Goal: Transaction & Acquisition: Purchase product/service

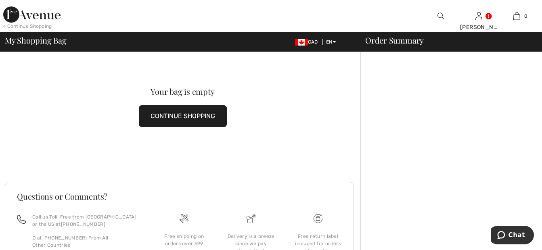
click at [152, 115] on button "CONTINUE SHOPPING" at bounding box center [183, 116] width 88 height 22
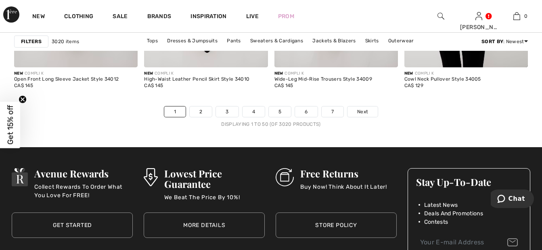
scroll to position [3562, 0]
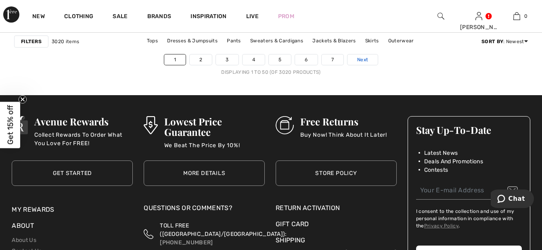
click at [369, 56] on link "Next" at bounding box center [363, 59] width 30 height 10
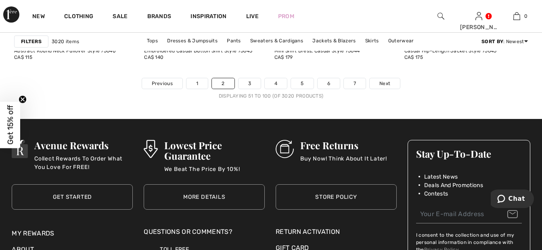
scroll to position [3545, 0]
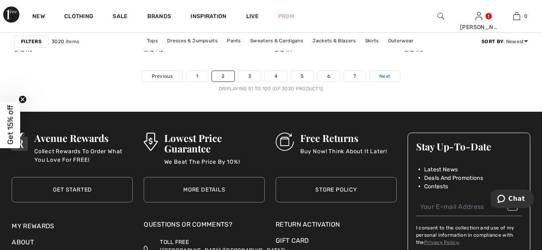
click at [385, 75] on span "Next" at bounding box center [384, 76] width 11 height 7
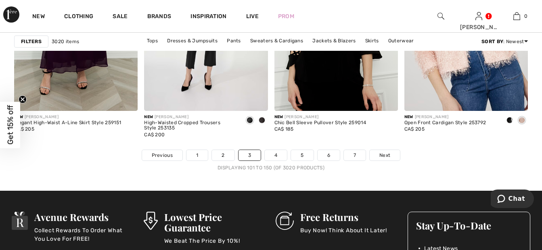
scroll to position [3494, 0]
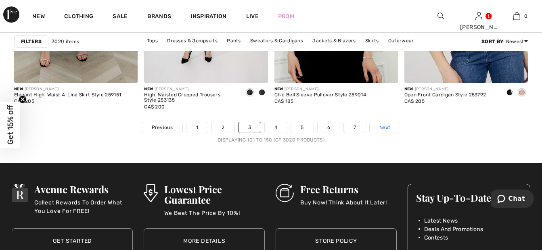
click at [388, 127] on span "Next" at bounding box center [384, 127] width 11 height 7
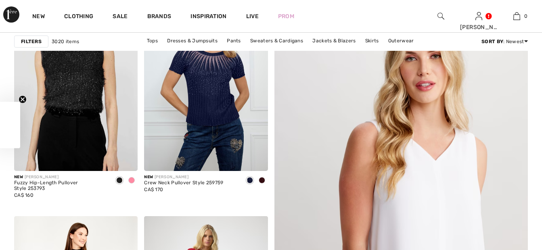
checkbox input "true"
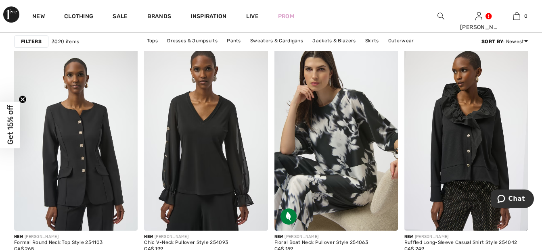
scroll to position [3353, 0]
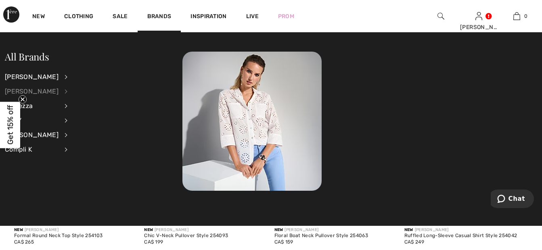
click at [58, 91] on div "[PERSON_NAME]" at bounding box center [32, 91] width 54 height 15
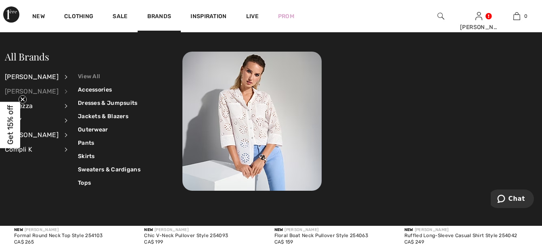
click at [80, 74] on link "View All" at bounding box center [109, 76] width 63 height 13
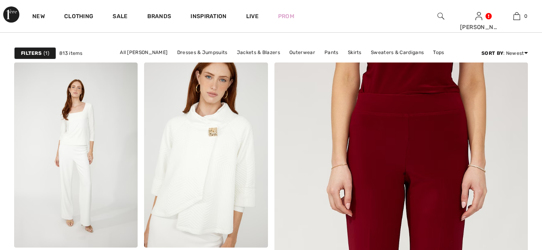
checkbox input "true"
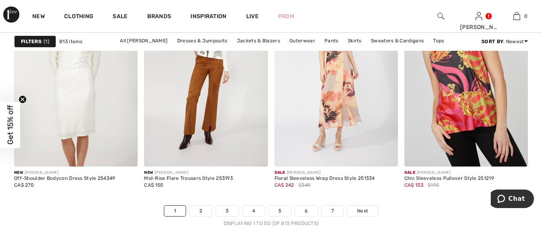
scroll to position [3584, 0]
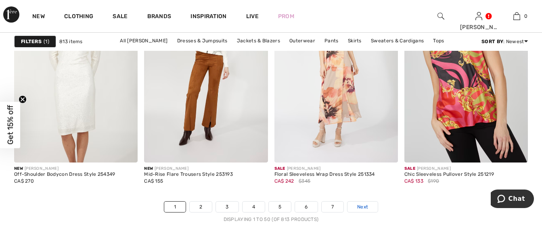
click at [365, 205] on span "Next" at bounding box center [362, 206] width 11 height 7
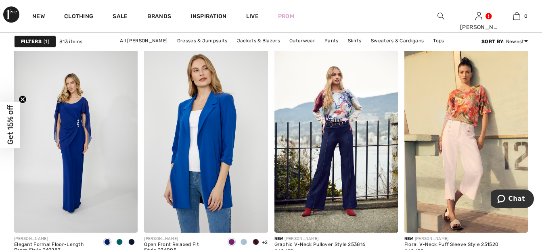
scroll to position [3085, 0]
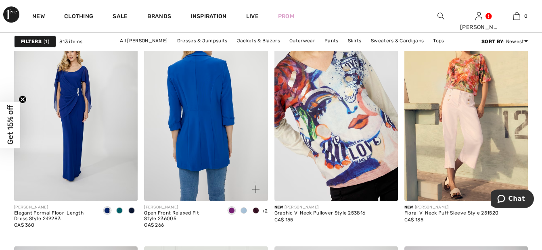
click at [182, 156] on img at bounding box center [206, 108] width 124 height 185
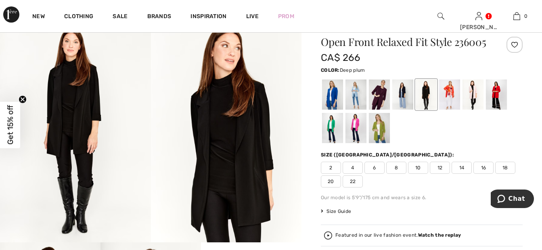
click at [384, 98] on div at bounding box center [379, 95] width 21 height 30
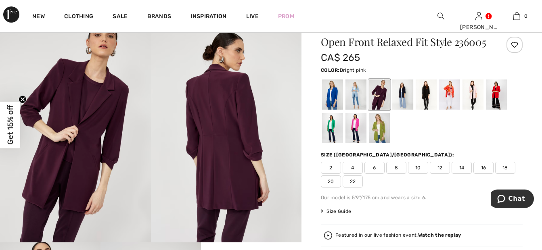
click at [358, 120] on div at bounding box center [356, 128] width 21 height 30
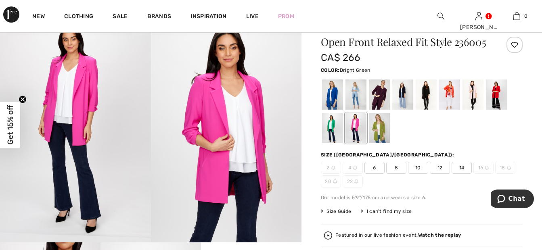
click at [336, 127] on div at bounding box center [332, 128] width 21 height 30
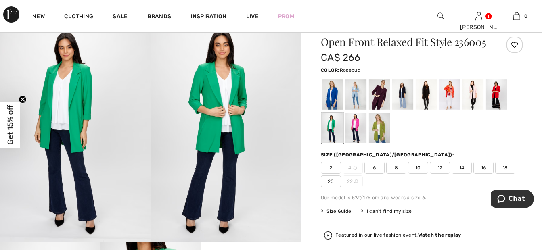
click at [474, 94] on div at bounding box center [473, 95] width 21 height 30
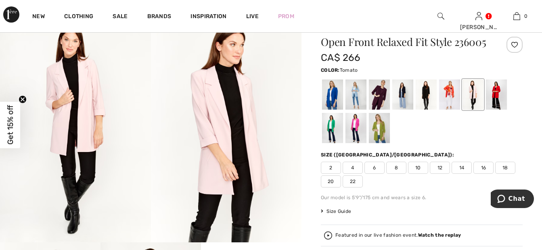
click at [494, 92] on div at bounding box center [496, 95] width 21 height 30
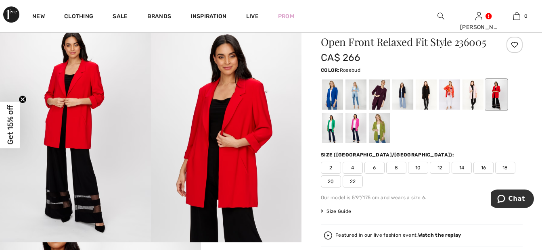
click at [473, 93] on div at bounding box center [473, 95] width 21 height 30
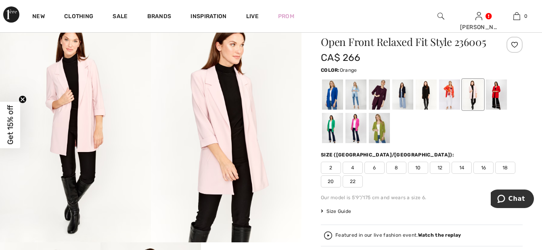
click at [452, 96] on div at bounding box center [449, 95] width 21 height 30
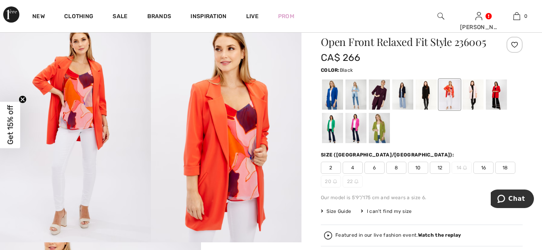
click at [429, 100] on div at bounding box center [426, 95] width 21 height 30
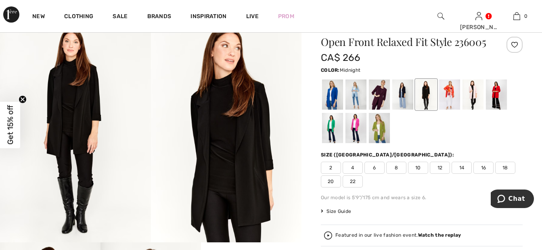
click at [405, 101] on div at bounding box center [402, 95] width 21 height 30
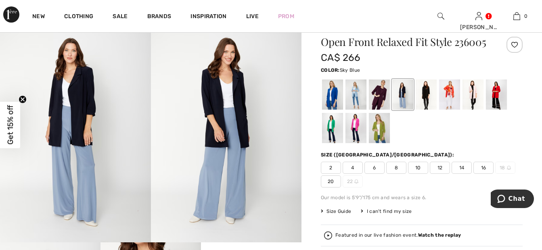
click at [354, 102] on div at bounding box center [356, 95] width 21 height 30
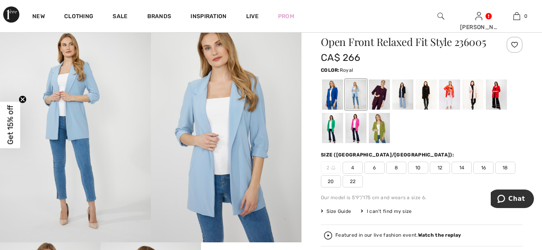
click at [333, 98] on div at bounding box center [332, 95] width 21 height 30
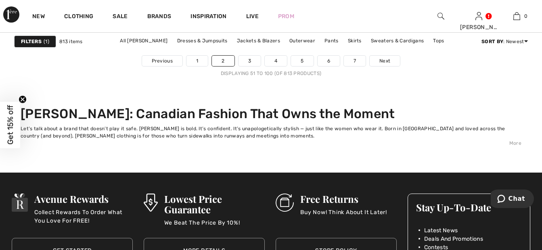
scroll to position [3637, 0]
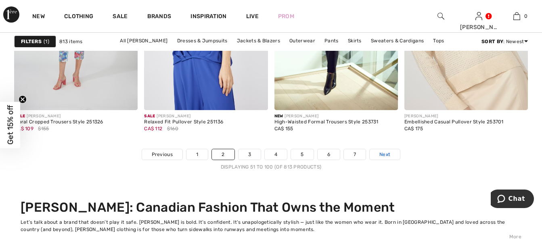
click at [385, 155] on span "Next" at bounding box center [384, 154] width 11 height 7
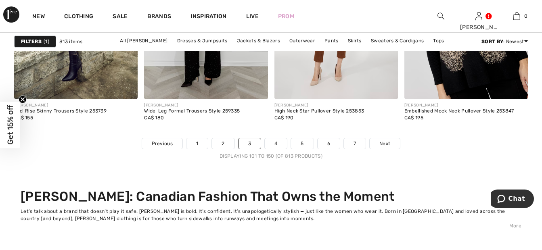
scroll to position [3679, 0]
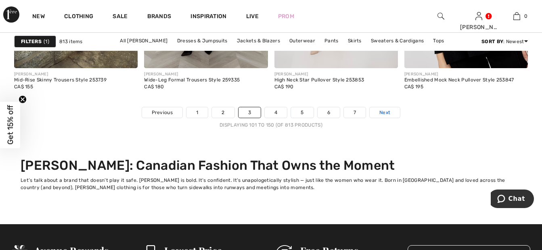
click at [387, 112] on span "Next" at bounding box center [384, 112] width 11 height 7
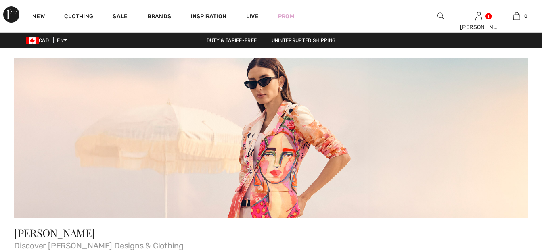
scroll to position [187, 0]
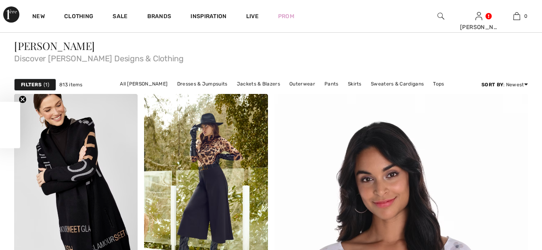
checkbox input "true"
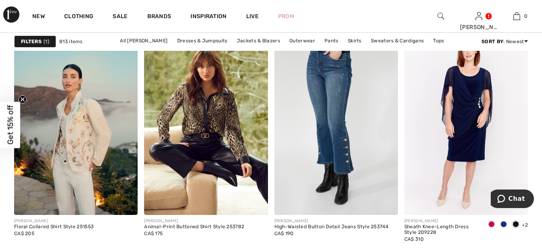
scroll to position [1282, 0]
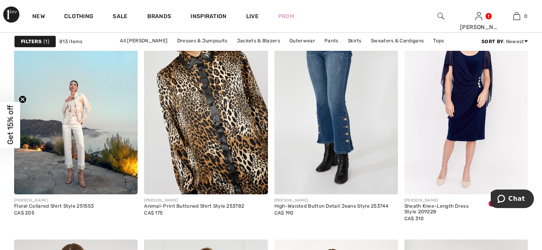
click at [90, 122] on img at bounding box center [76, 101] width 124 height 185
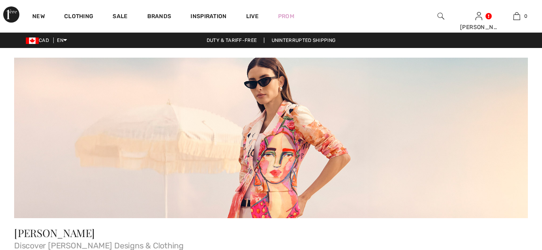
scroll to position [1282, 0]
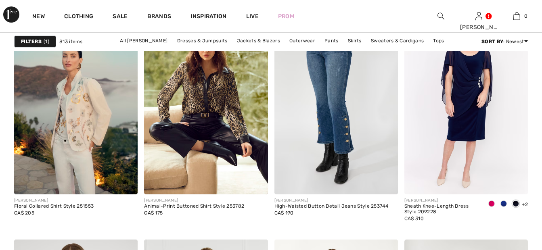
checkbox input "true"
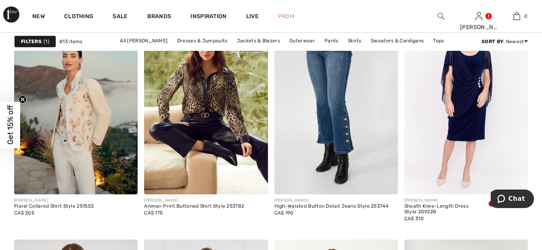
scroll to position [0, 0]
